Goal: Information Seeking & Learning: Learn about a topic

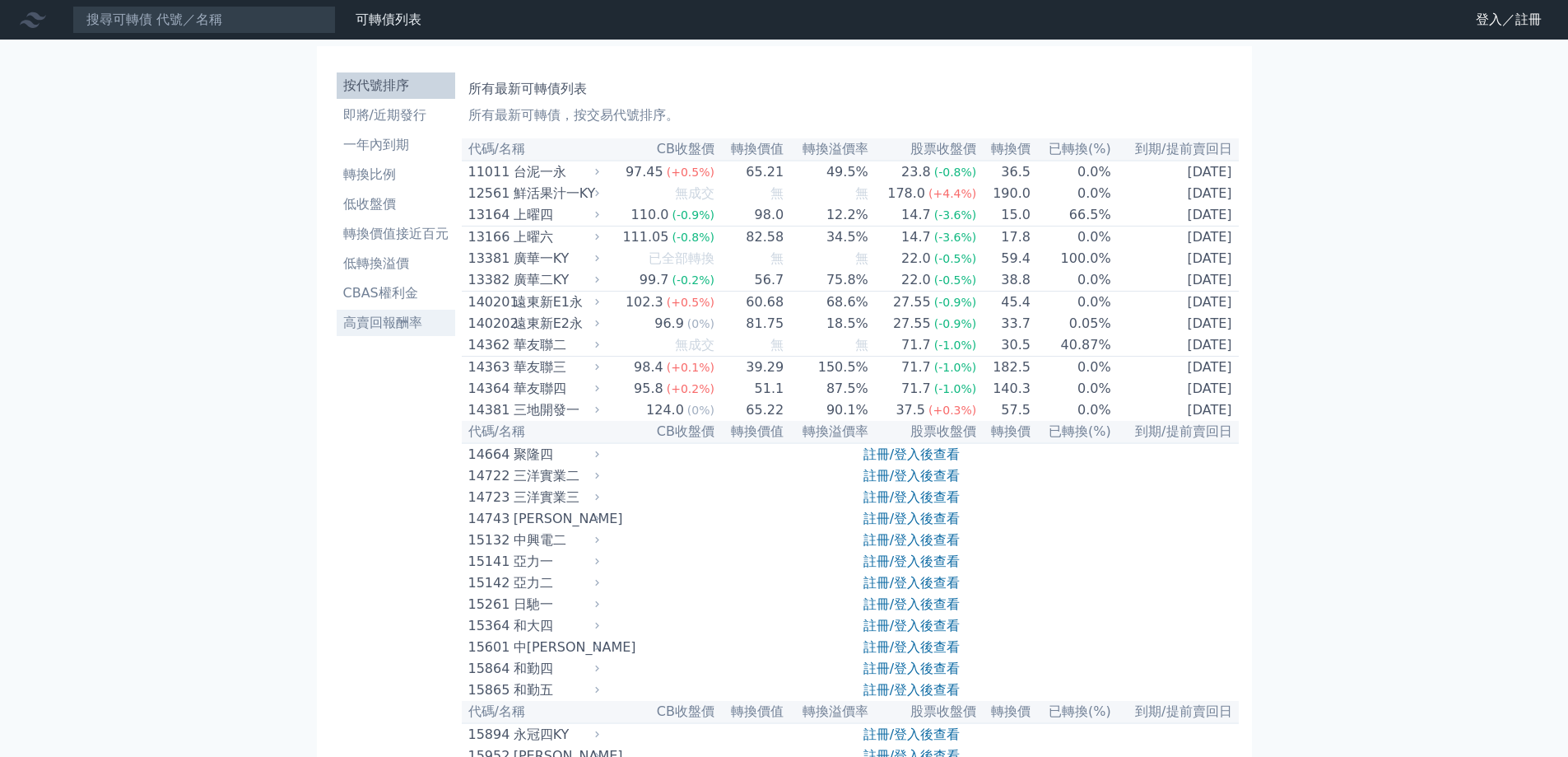
click at [423, 316] on li "高賣回報酬率" at bounding box center [396, 323] width 118 height 20
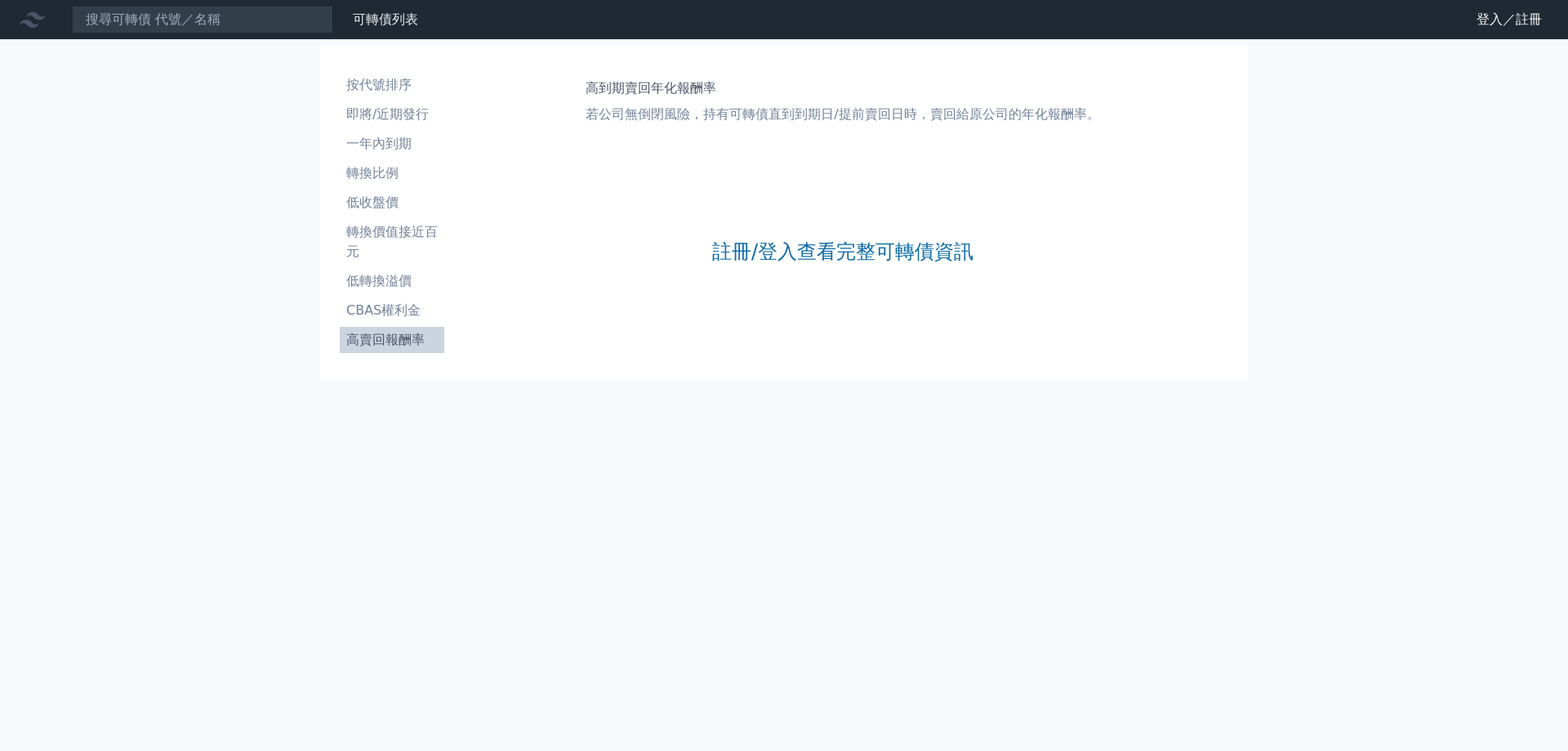
click at [86, 413] on div "可轉債列表 財務數據 可轉債列表 財務數據 登入／註冊 登入／註冊 按代號排序 即將/近期發行 一年內到期 轉換比例 低收盤價 轉換價值接近百元" at bounding box center [784, 375] width 1568 height 751
click at [735, 254] on link "註冊/登入查看完整可轉債資訊" at bounding box center [843, 252] width 261 height 27
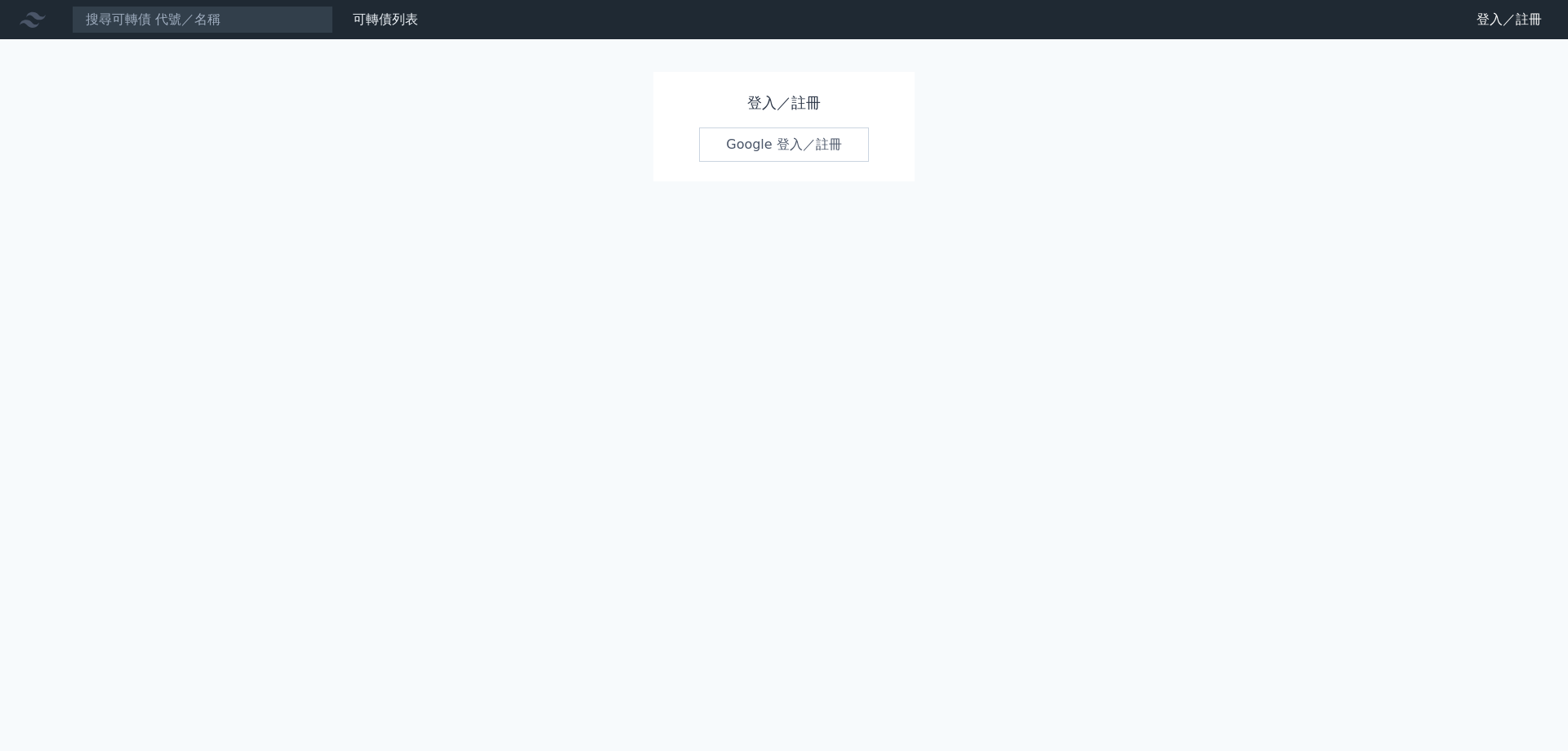
click at [764, 141] on link "Google 登入／註冊" at bounding box center [783, 145] width 169 height 34
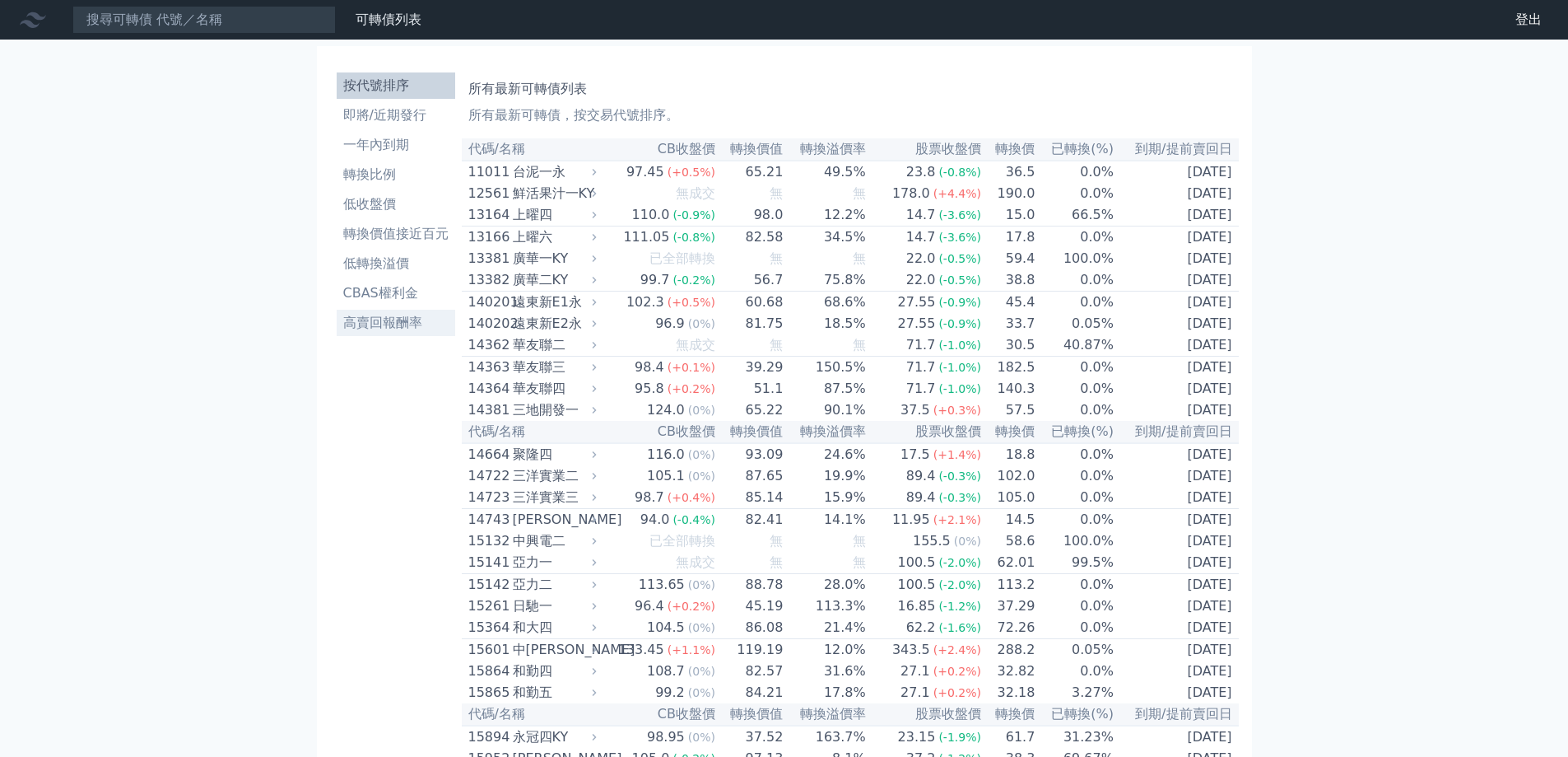
click at [364, 326] on li "高賣回報酬率" at bounding box center [396, 323] width 118 height 20
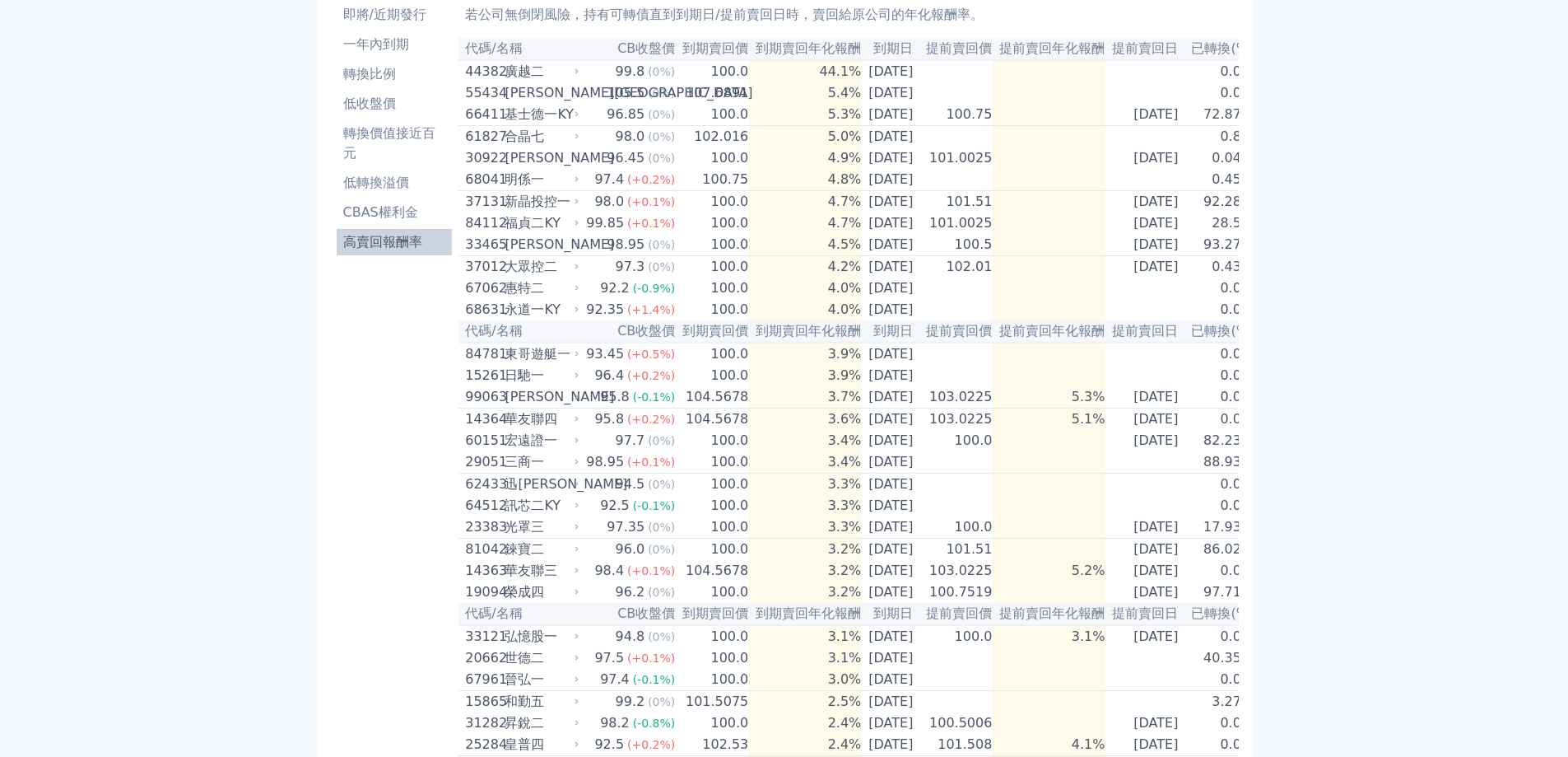
scroll to position [15, 0]
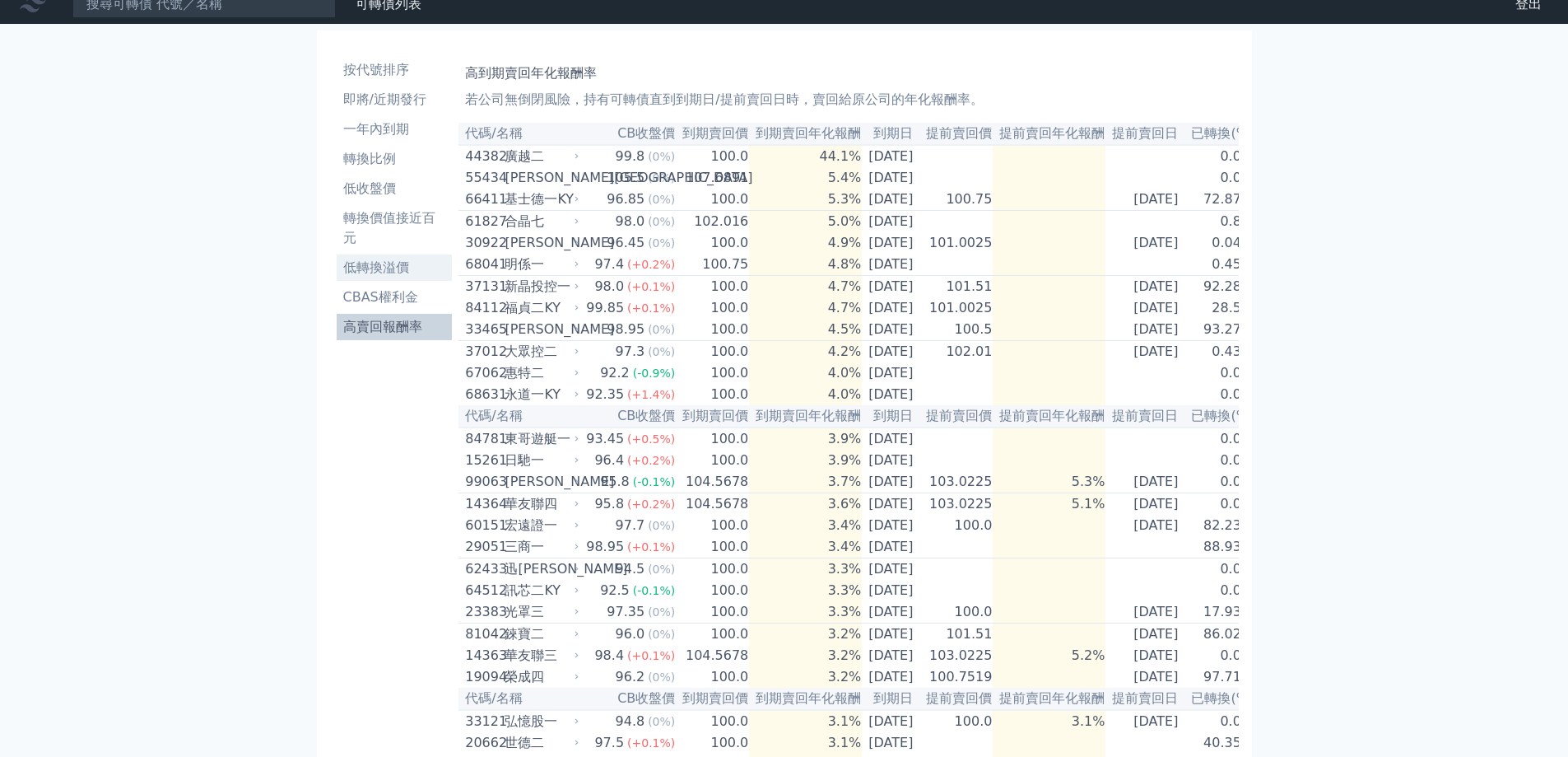
click at [357, 267] on li "低轉換溢價" at bounding box center [395, 267] width 116 height 20
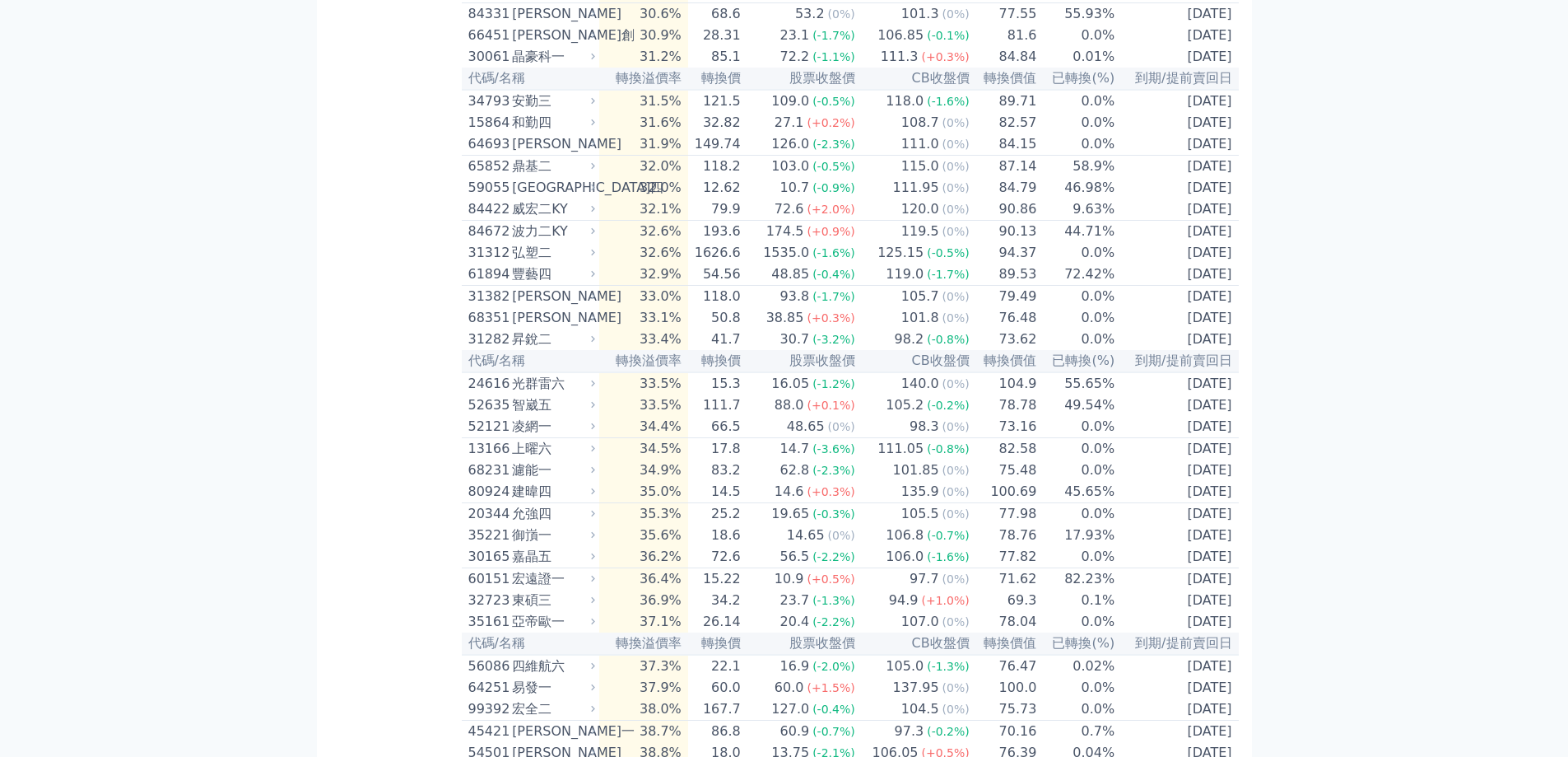
scroll to position [4640, 0]
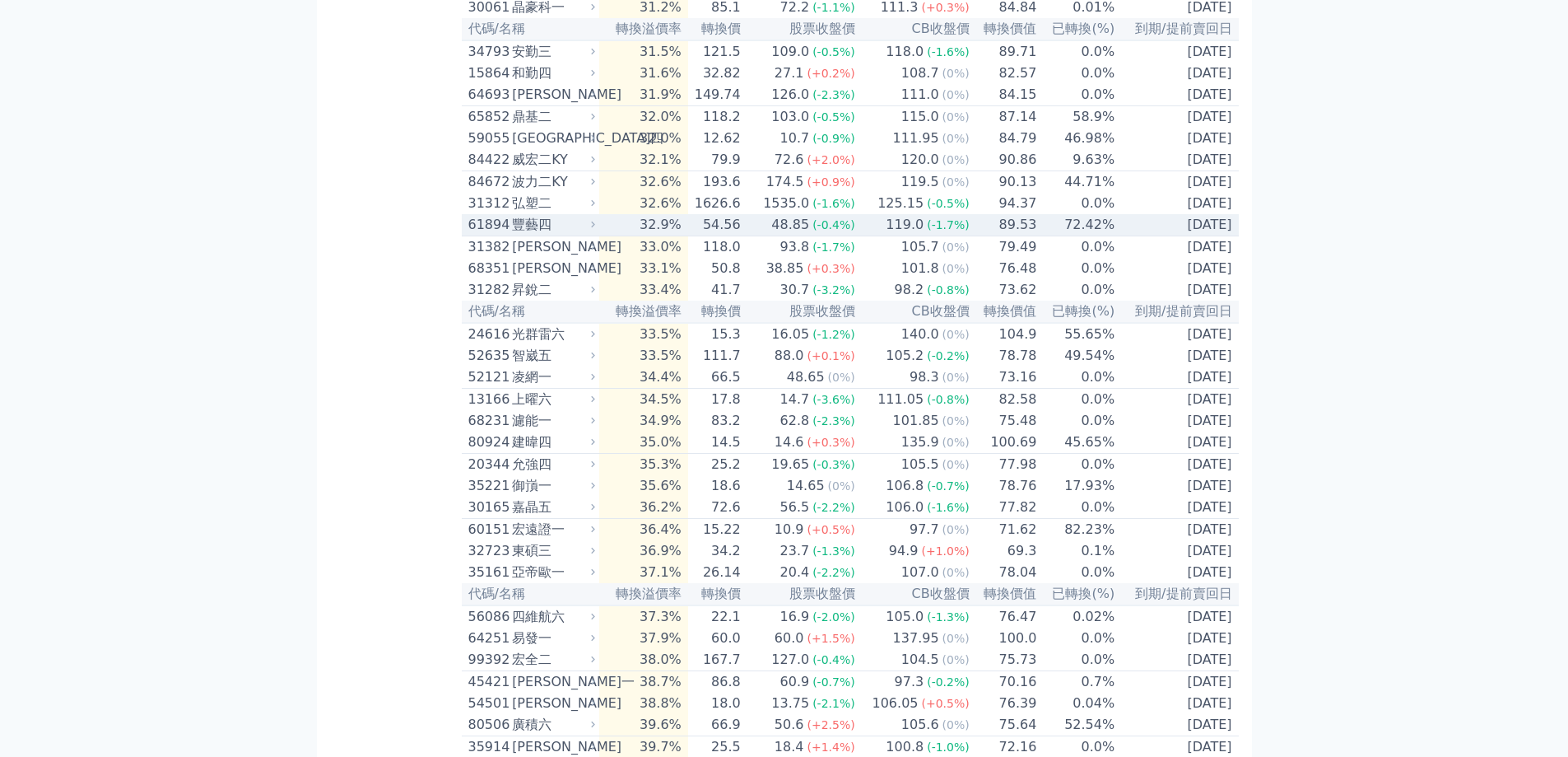
click at [1027, 237] on td "89.53" at bounding box center [1004, 224] width 68 height 22
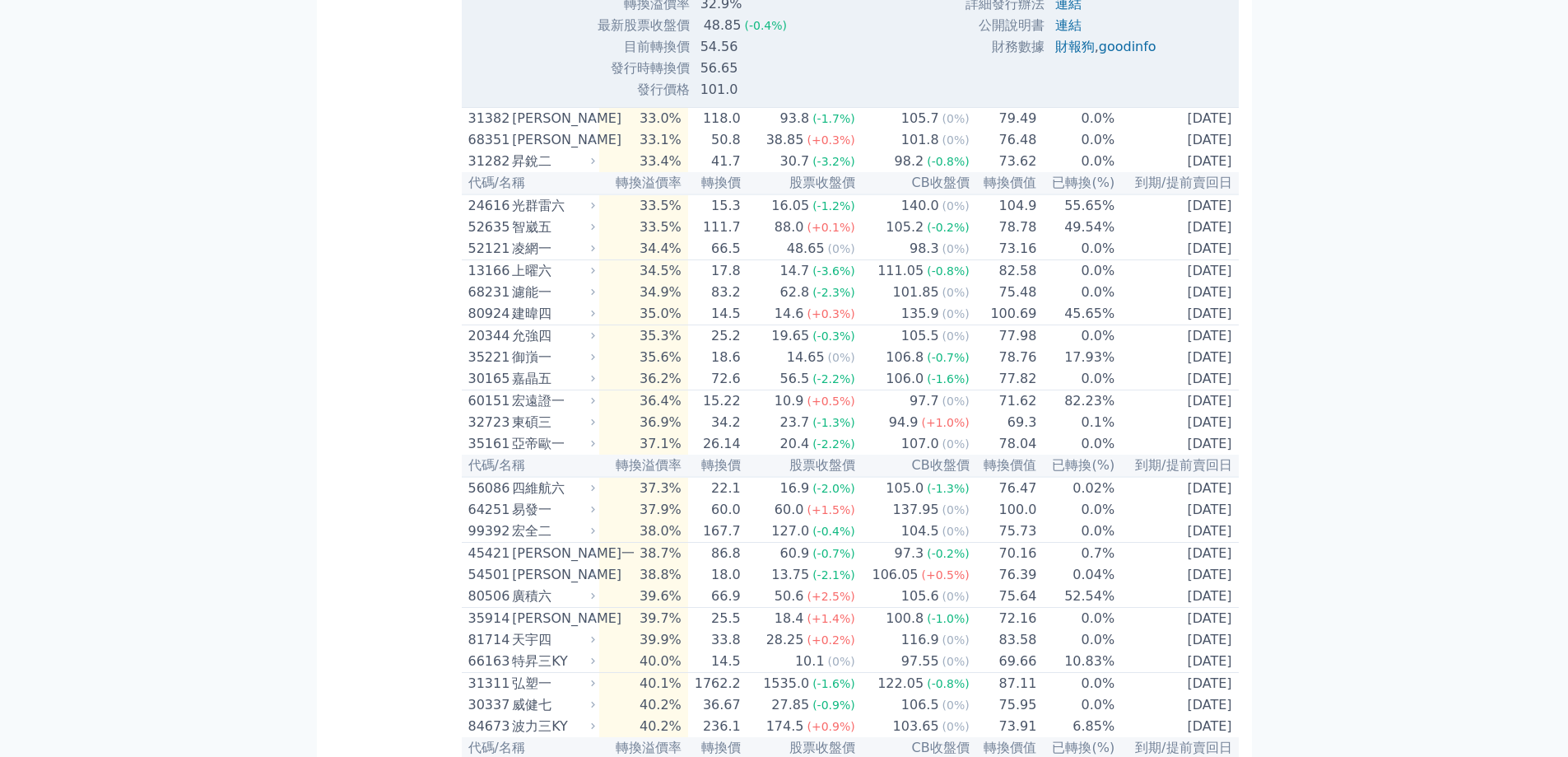
scroll to position [5353, 0]
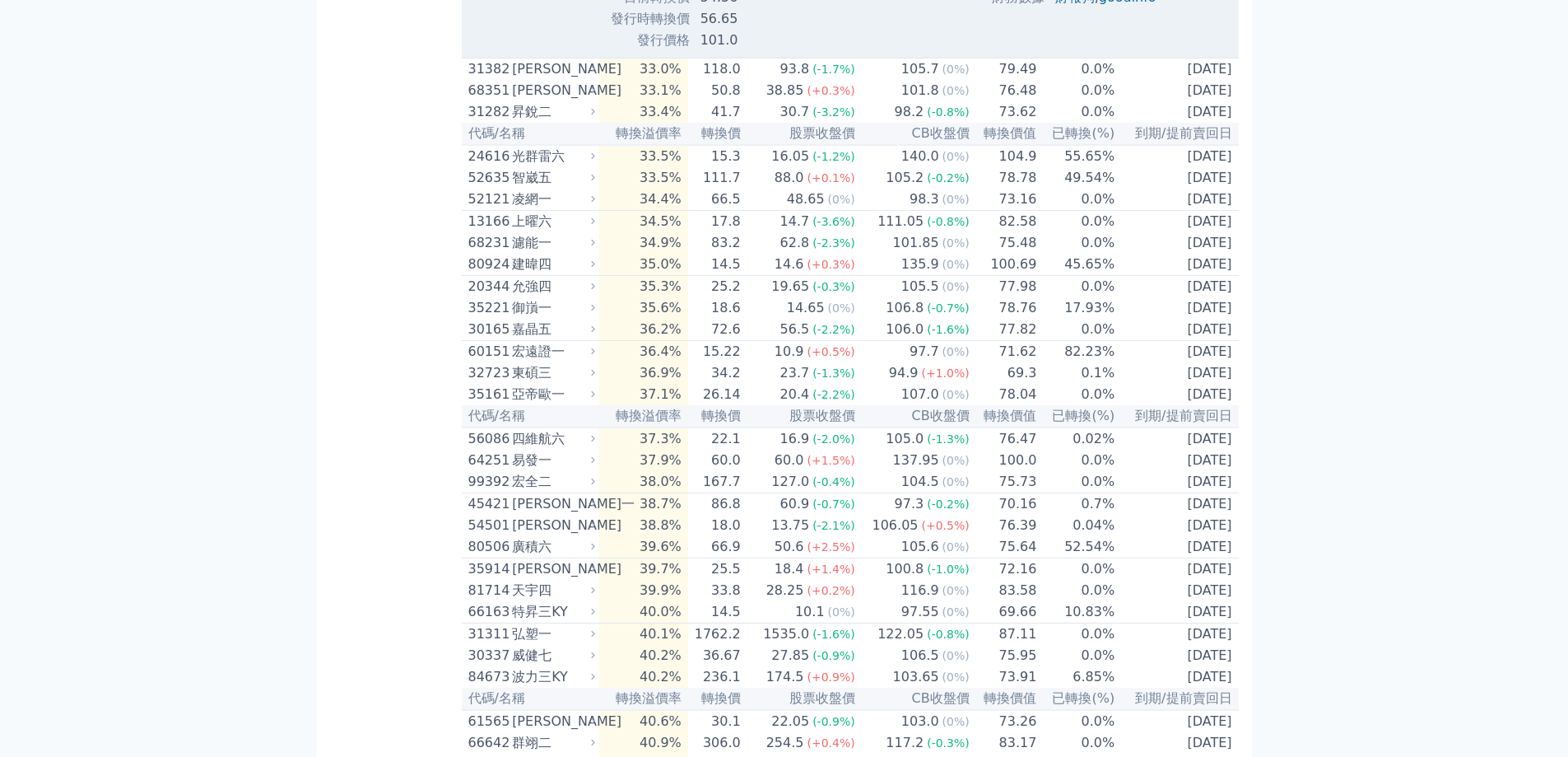
drag, startPoint x: 1041, startPoint y: 270, endPoint x: 1139, endPoint y: 293, distance: 100.7
